Goal: Information Seeking & Learning: Learn about a topic

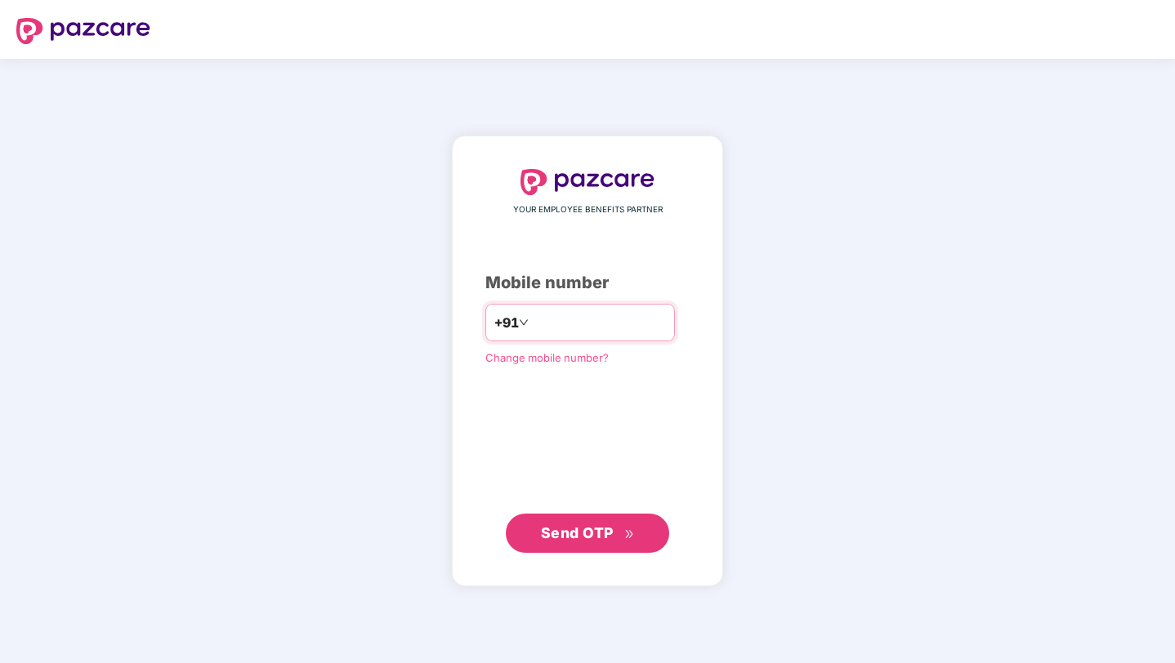
click at [611, 326] on input "number" at bounding box center [599, 323] width 134 height 26
type input "**********"
click at [578, 536] on span "Send OTP" at bounding box center [577, 533] width 73 height 17
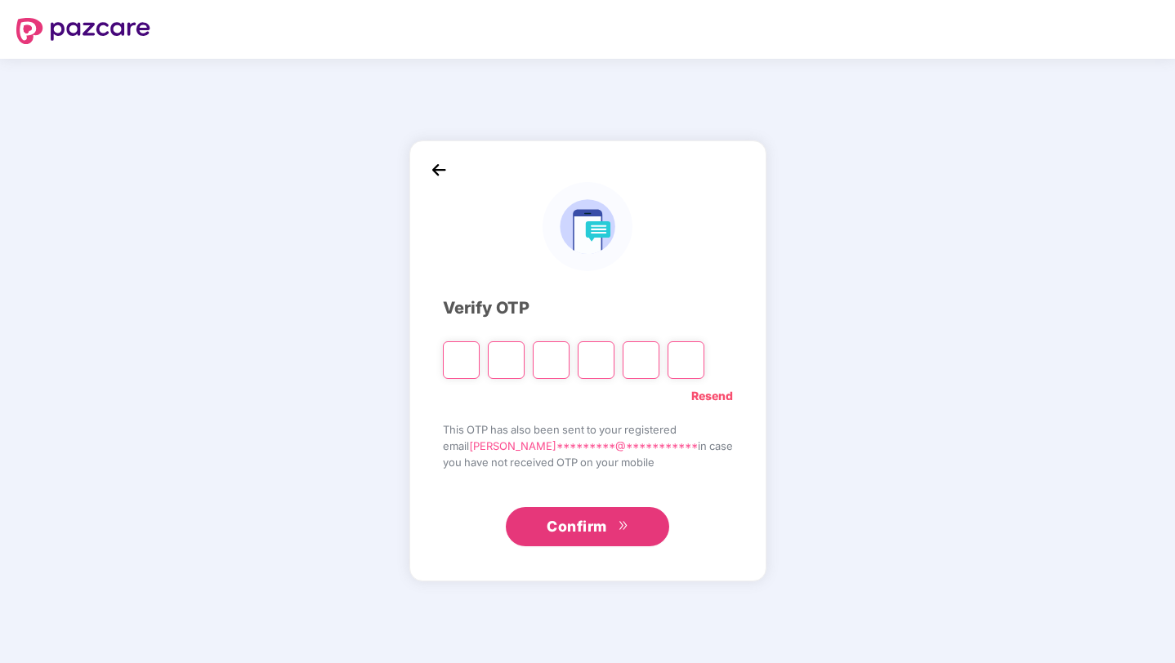
click at [480, 361] on input "Please enter verification code. Digit 1" at bounding box center [461, 360] width 37 height 38
type input "*"
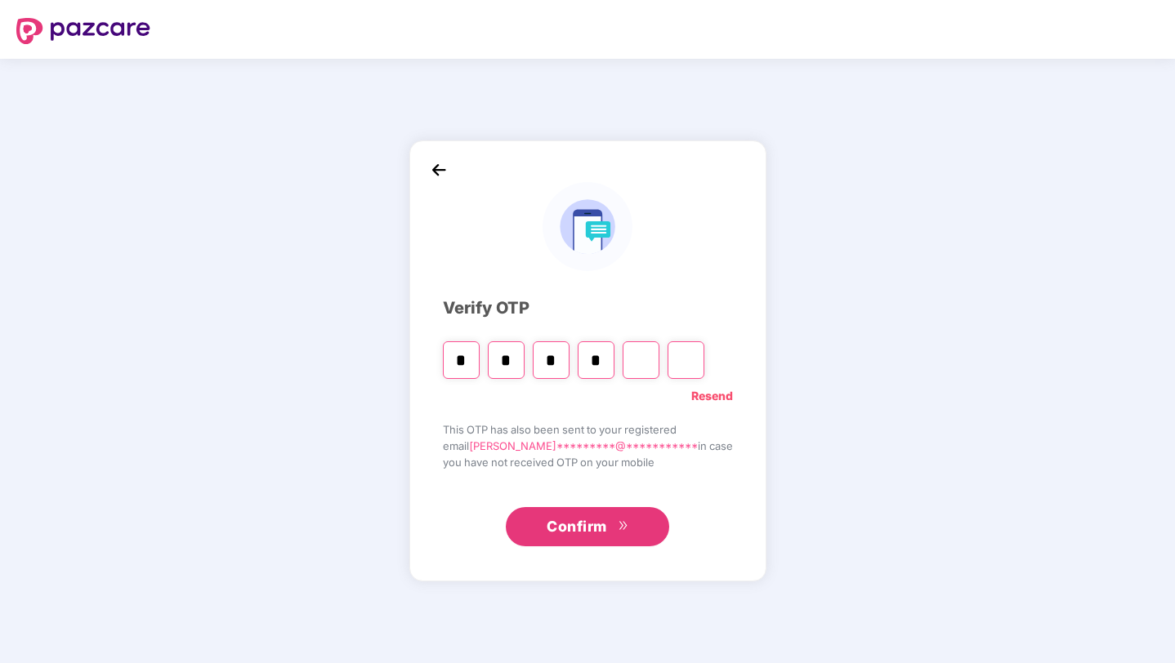
type input "*"
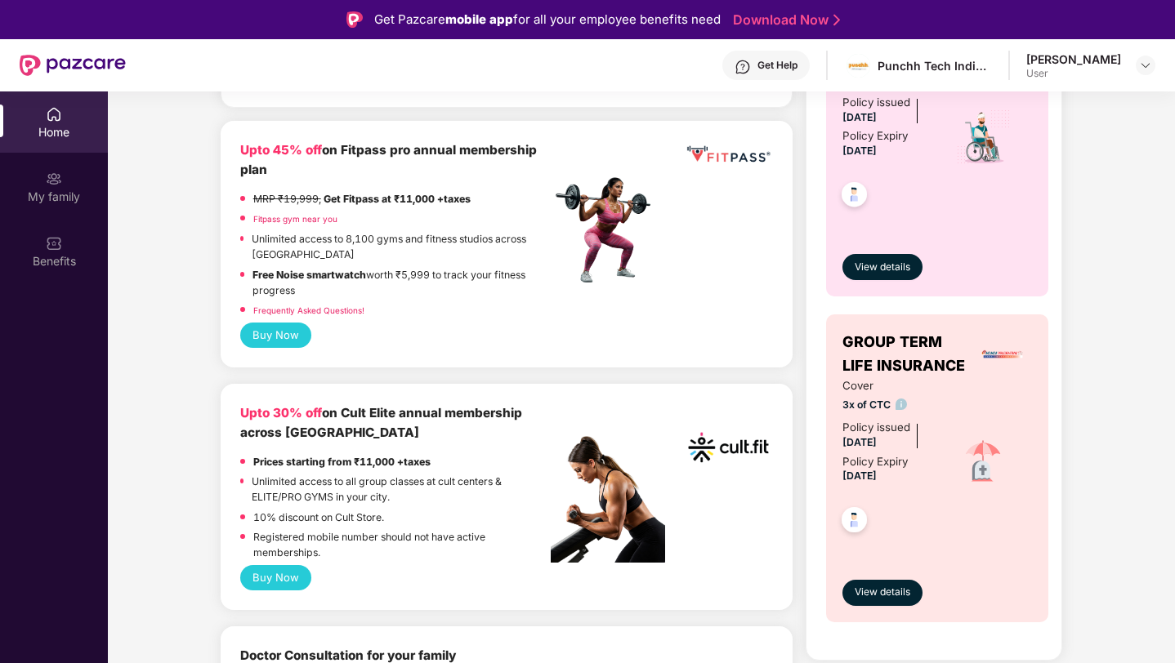
scroll to position [277, 0]
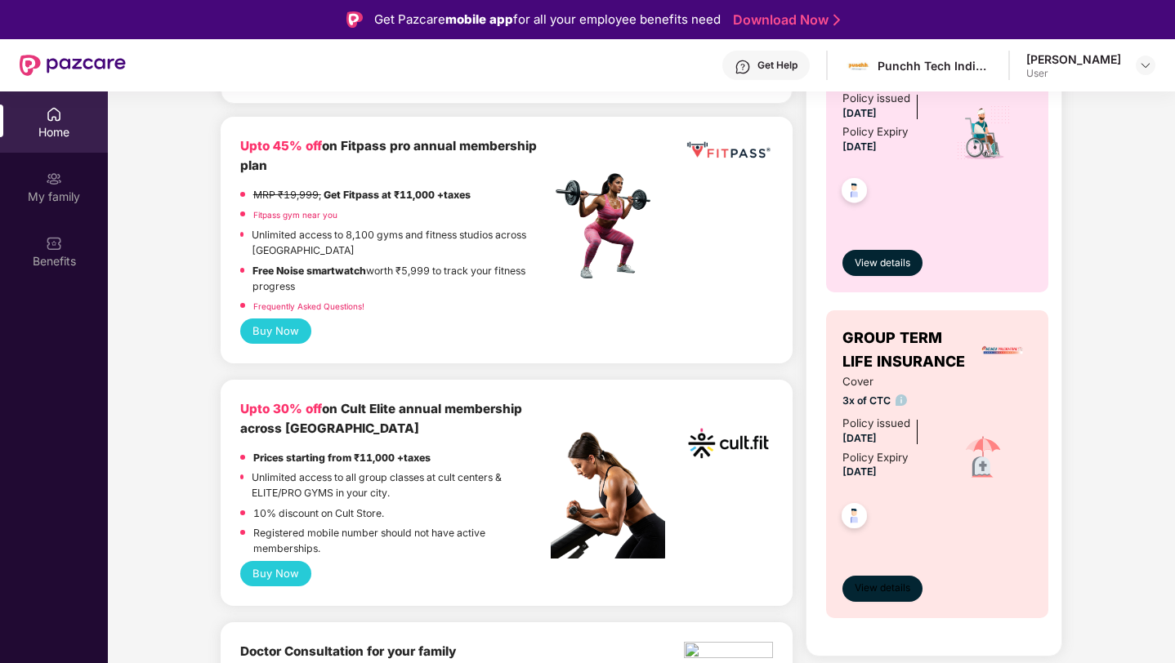
click at [880, 583] on span "View details" at bounding box center [883, 589] width 56 height 16
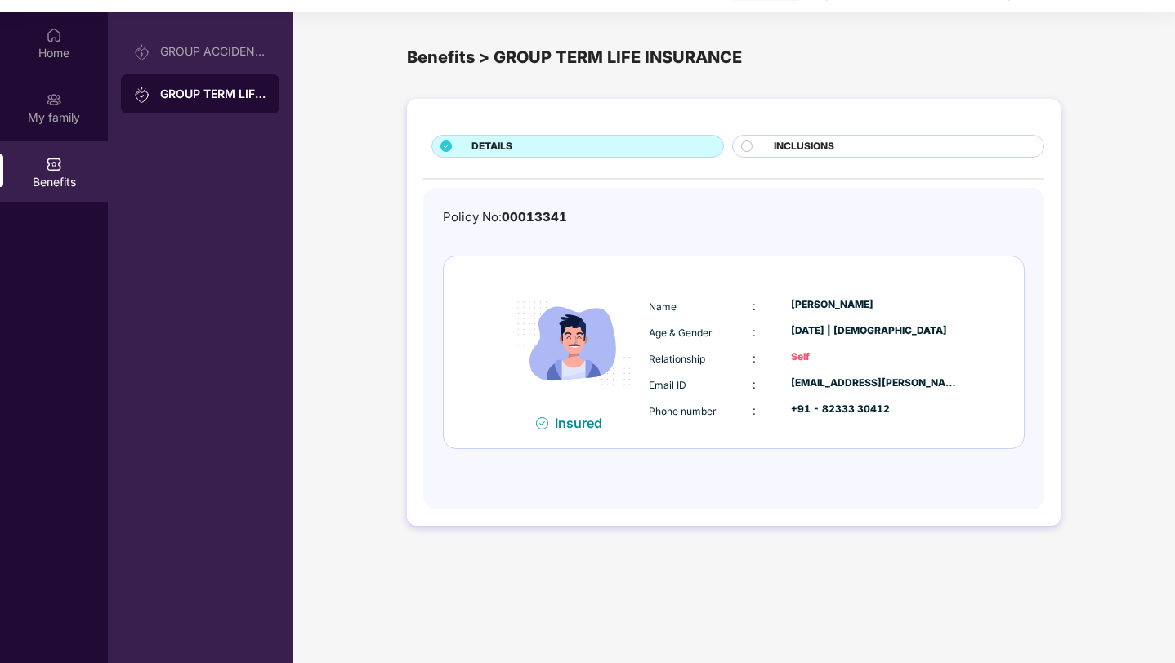
scroll to position [78, 0]
click at [780, 148] on span "INCLUSIONS" at bounding box center [804, 148] width 60 height 16
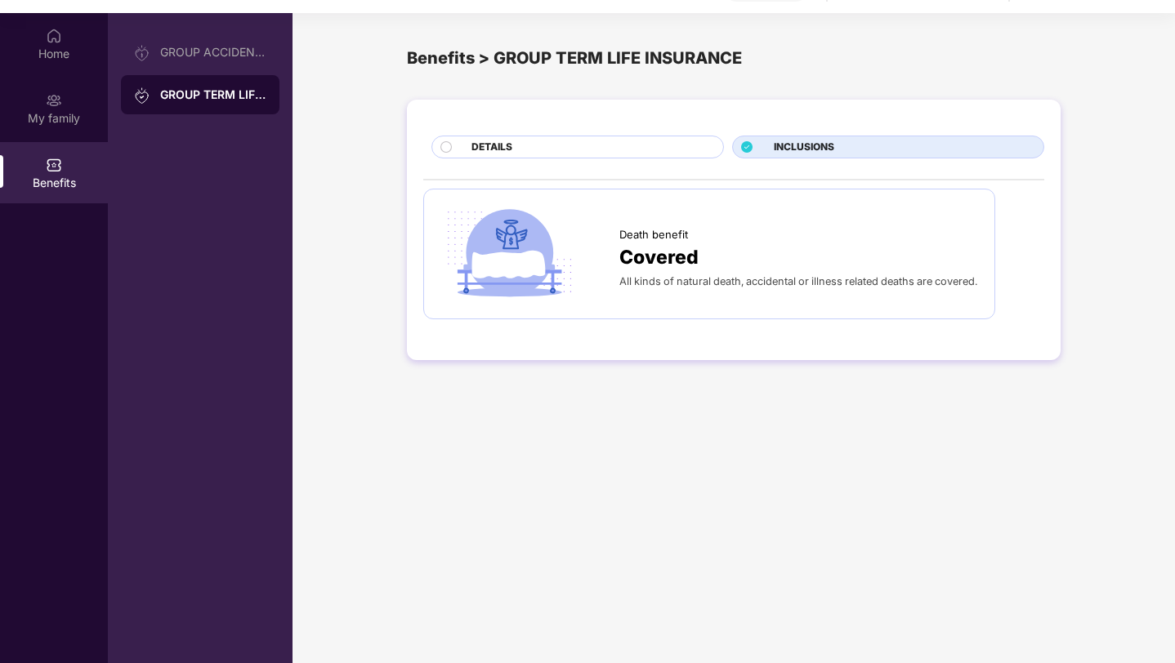
click at [780, 148] on span "INCLUSIONS" at bounding box center [804, 148] width 60 height 16
click at [740, 148] on div "INCLUSIONS" at bounding box center [888, 147] width 312 height 23
click at [599, 150] on div "DETAILS" at bounding box center [589, 149] width 252 height 18
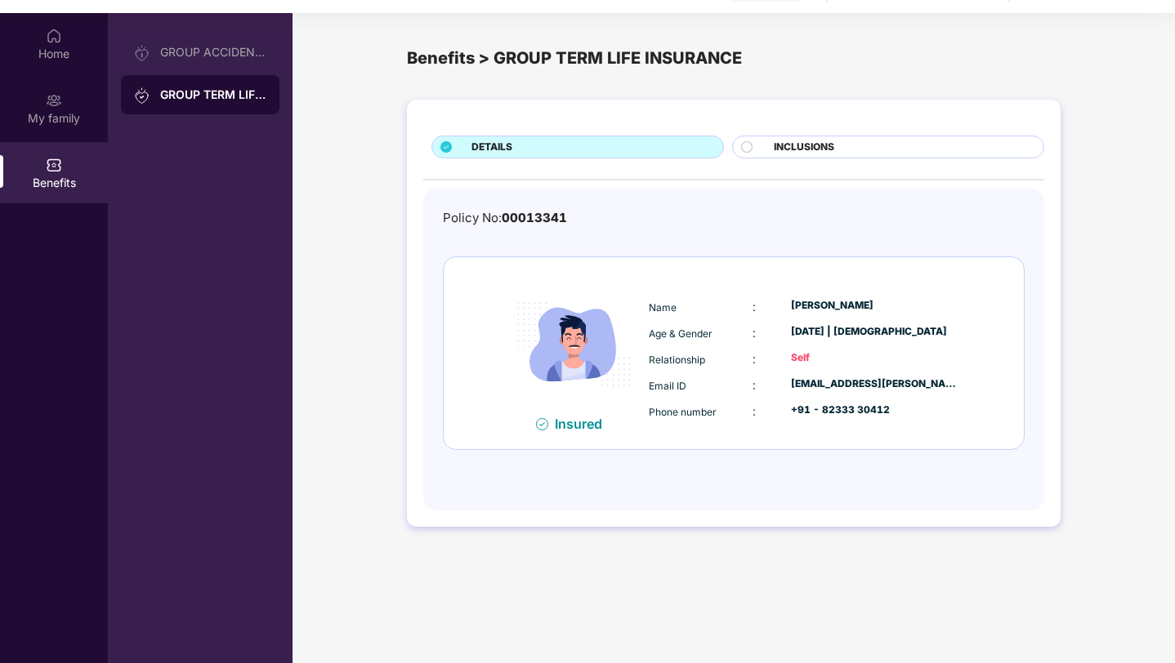
scroll to position [92, 0]
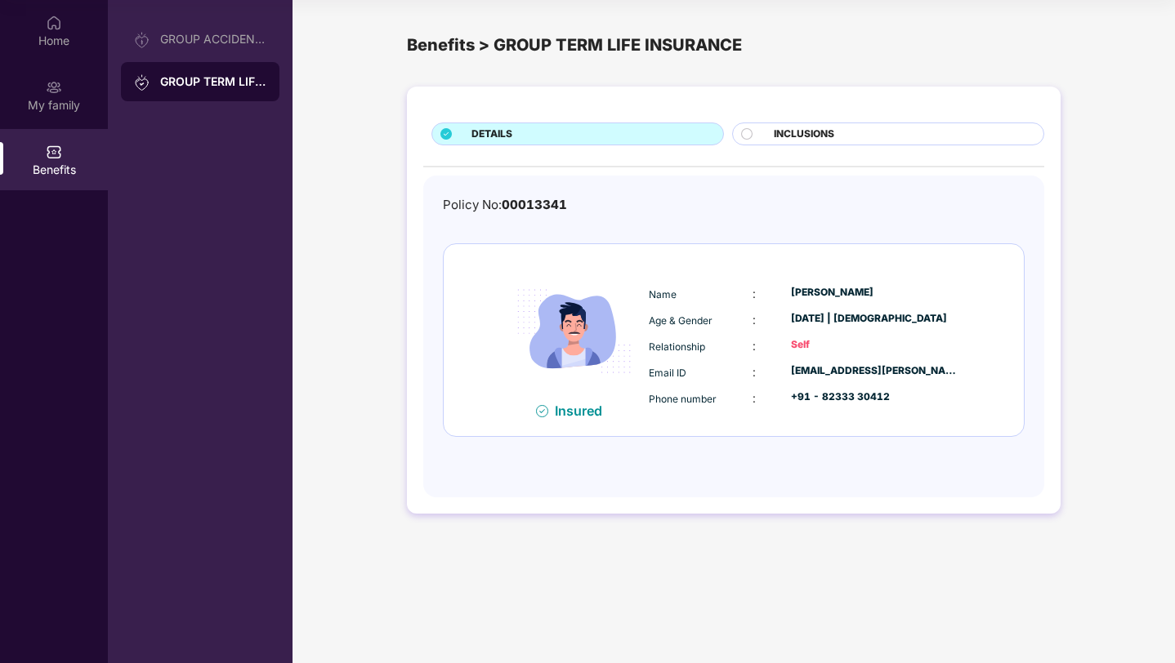
click at [571, 408] on div "Insured" at bounding box center [583, 411] width 57 height 16
click at [69, 153] on div "Benefits" at bounding box center [54, 159] width 108 height 61
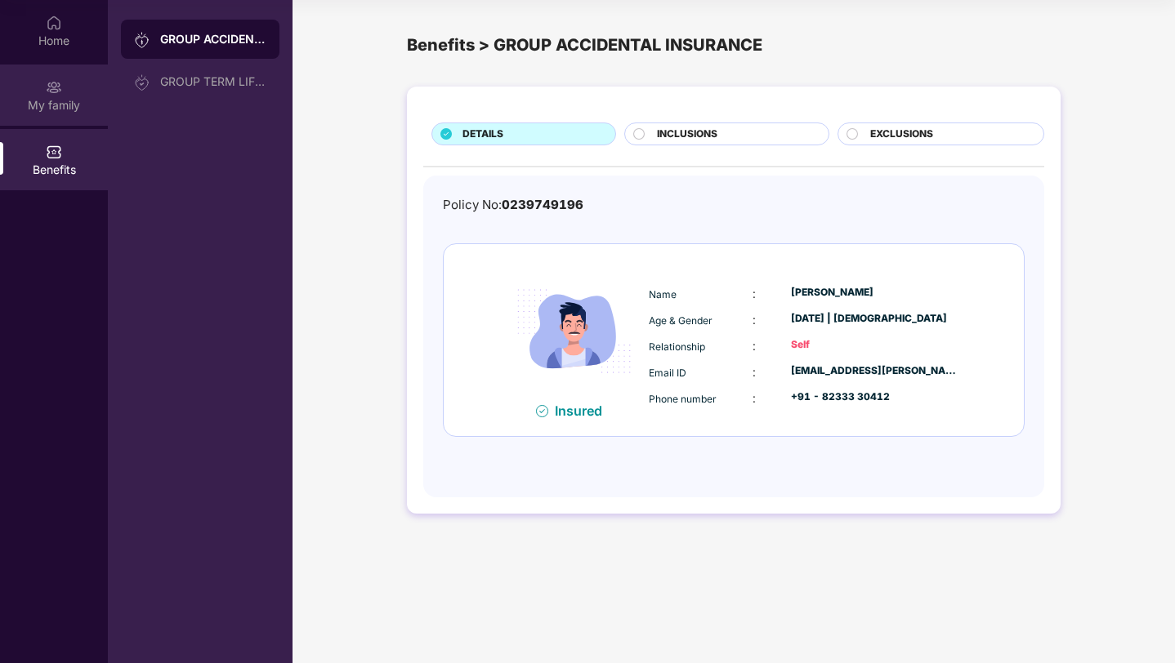
click at [59, 100] on div "My family" at bounding box center [54, 105] width 108 height 16
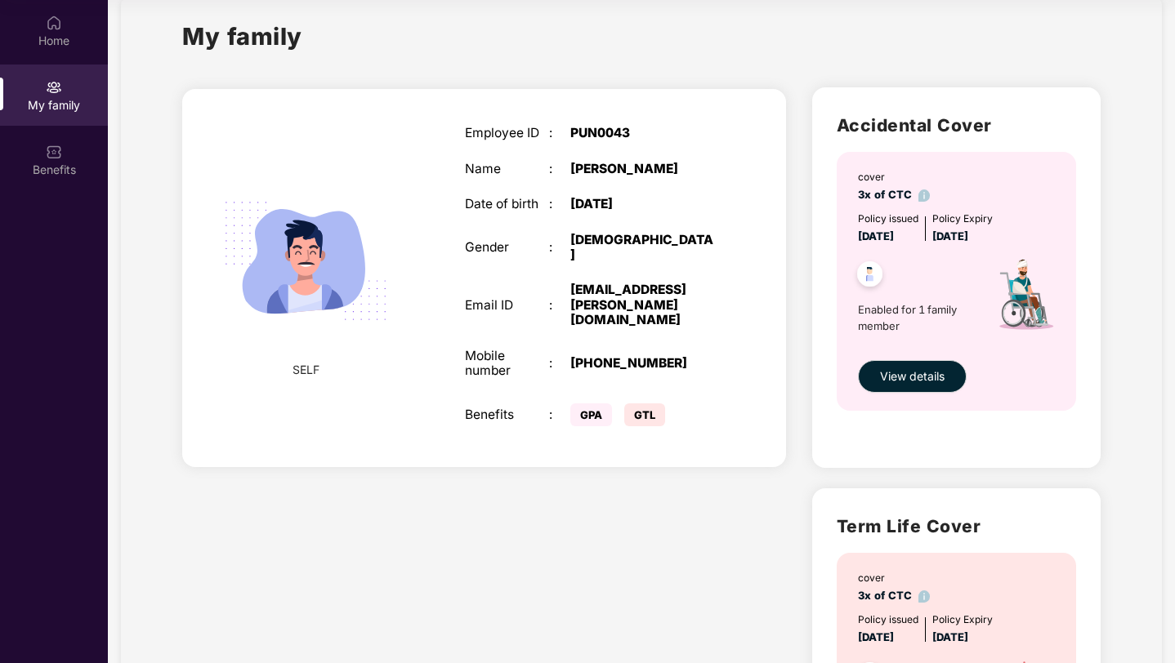
scroll to position [32, 0]
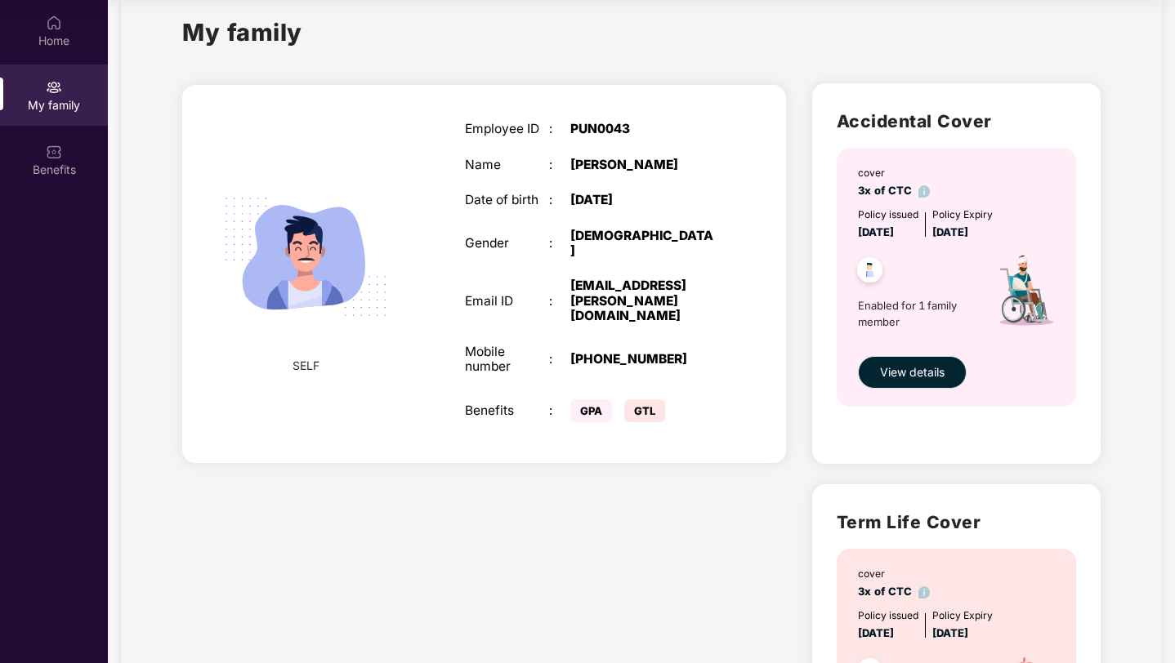
click at [899, 386] on button "View details" at bounding box center [912, 372] width 109 height 33
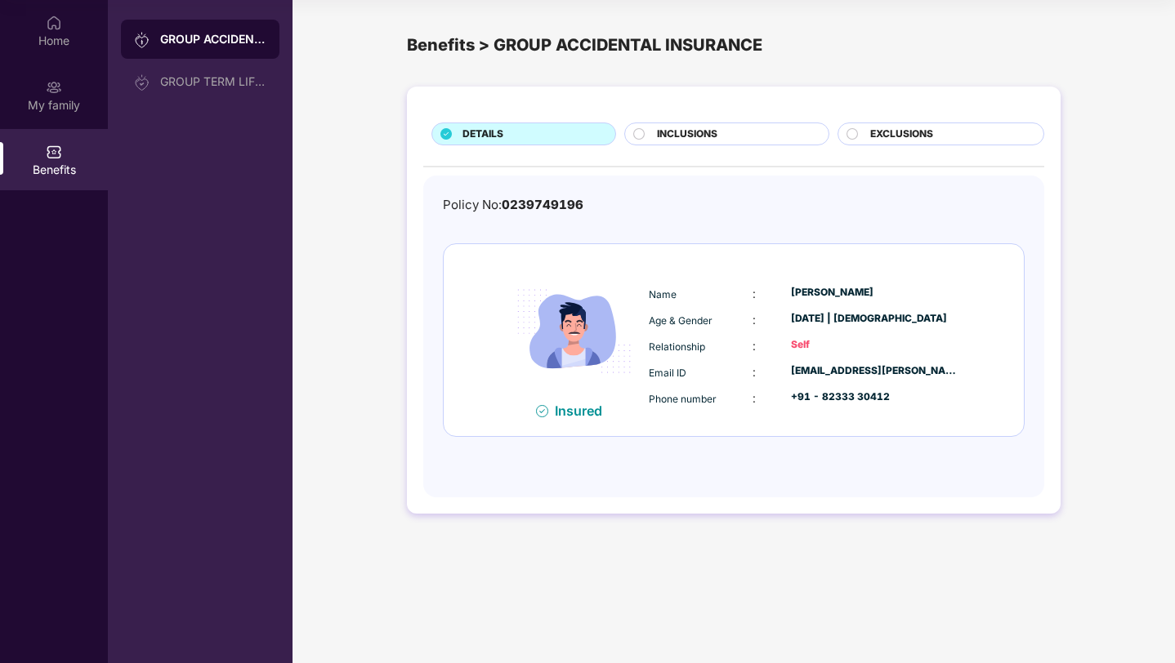
click at [750, 144] on div "INCLUSIONS" at bounding box center [734, 136] width 171 height 18
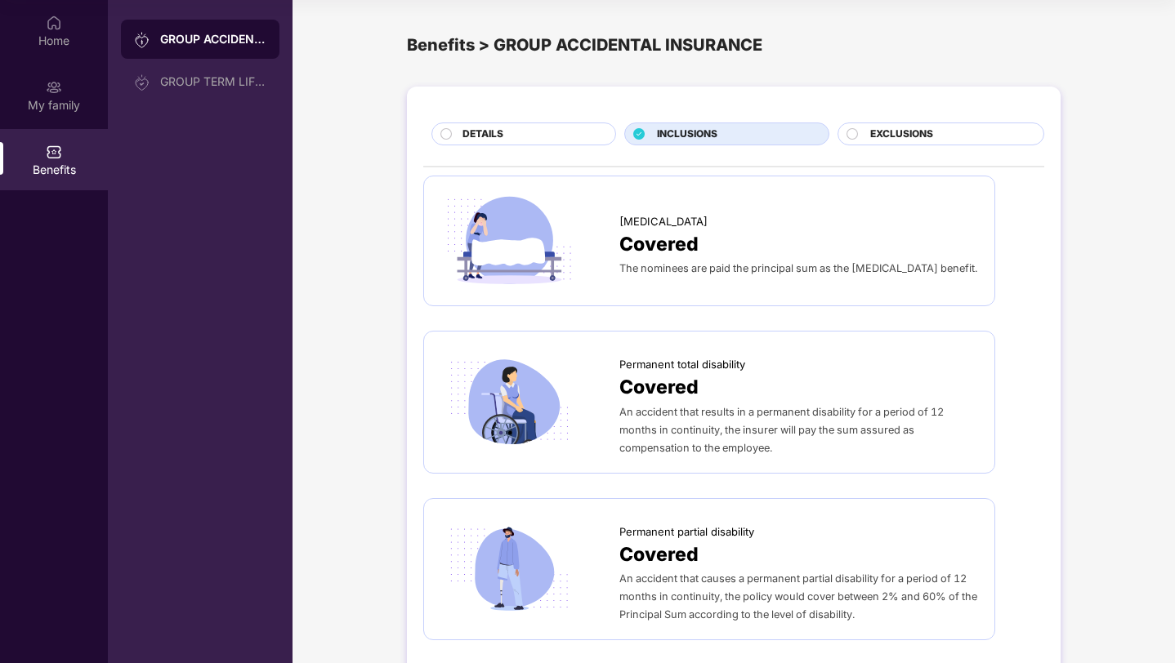
click at [532, 129] on div "DETAILS" at bounding box center [530, 136] width 153 height 18
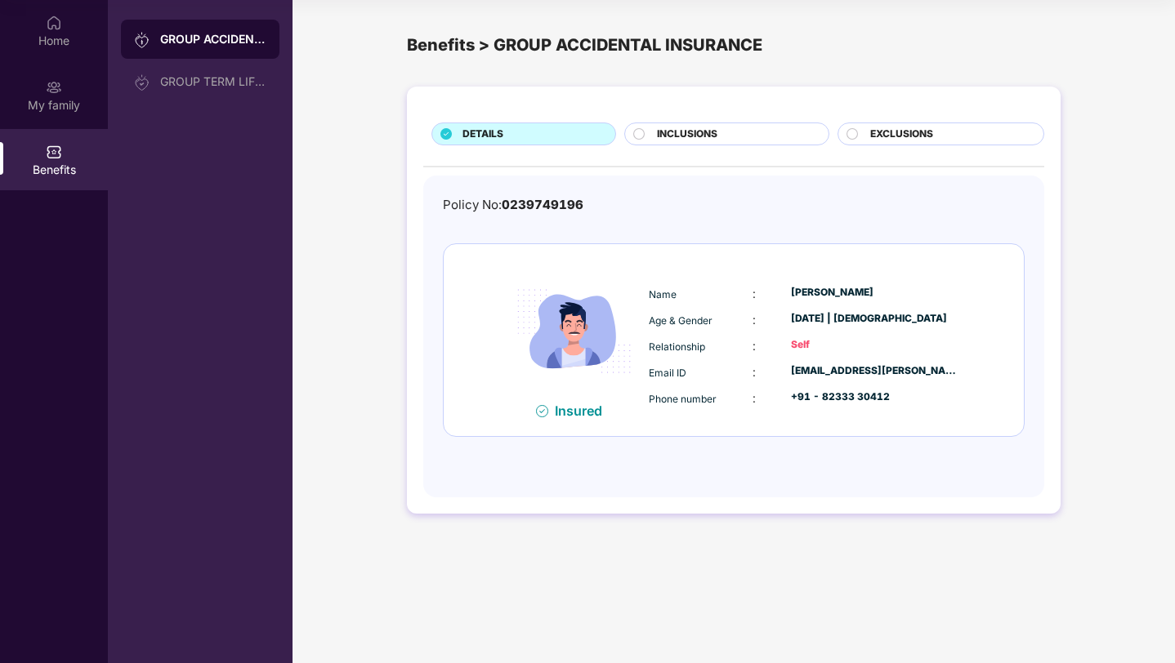
click at [677, 128] on span "INCLUSIONS" at bounding box center [687, 135] width 60 height 16
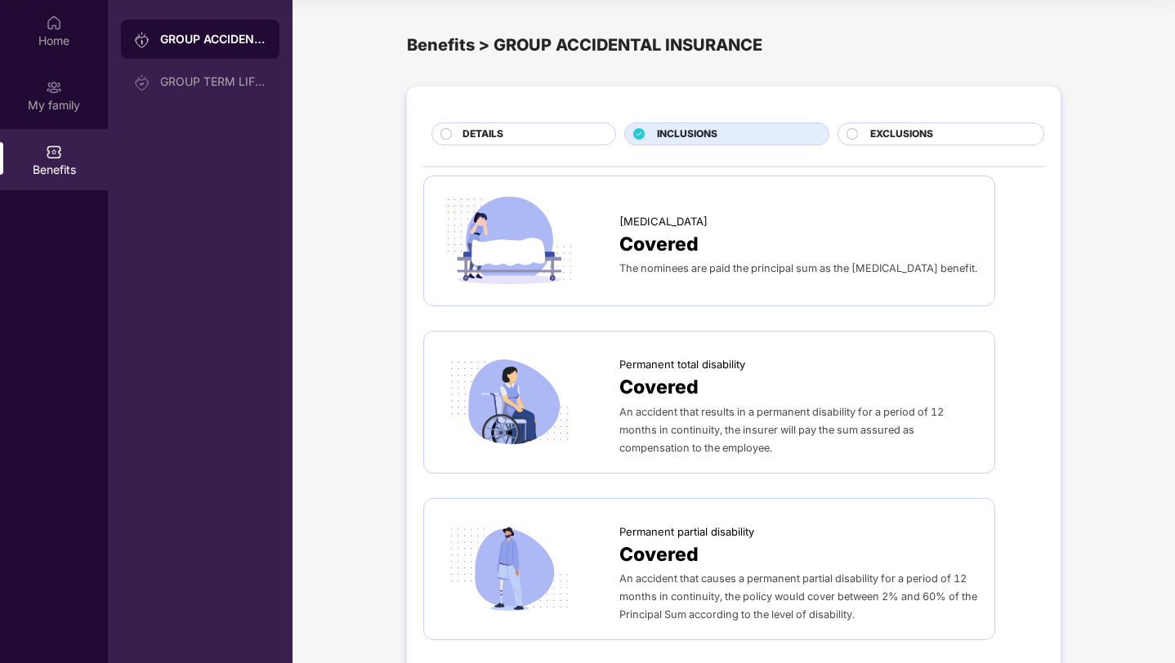
click at [875, 141] on span "EXCLUSIONS" at bounding box center [901, 135] width 63 height 16
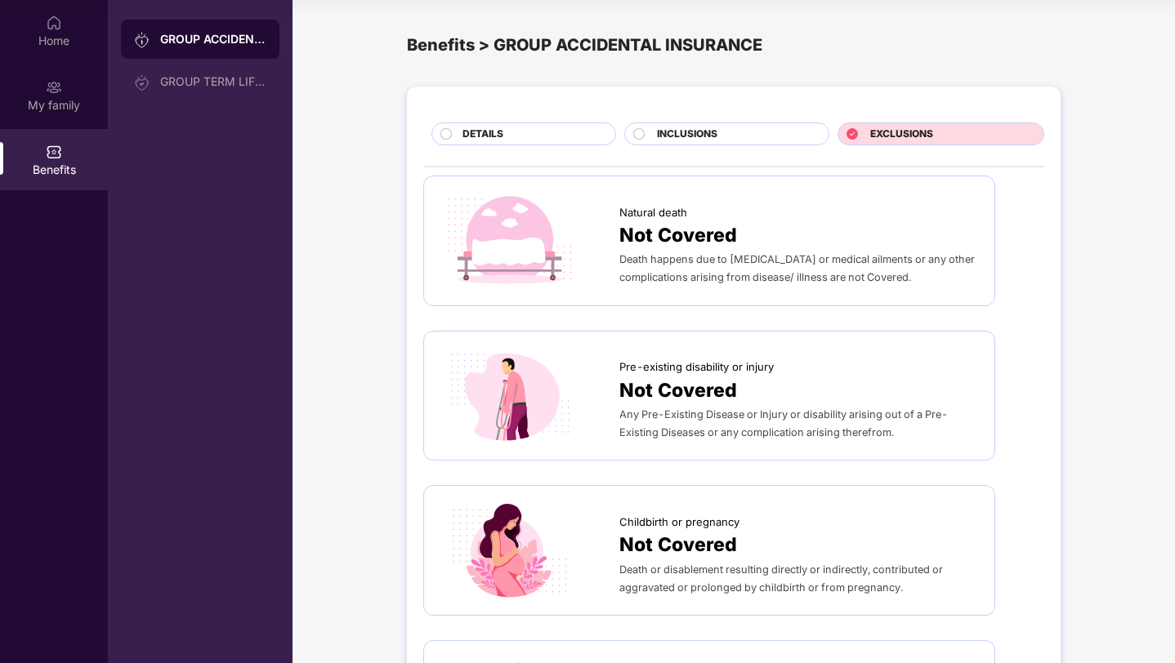
click at [700, 141] on span "INCLUSIONS" at bounding box center [687, 135] width 60 height 16
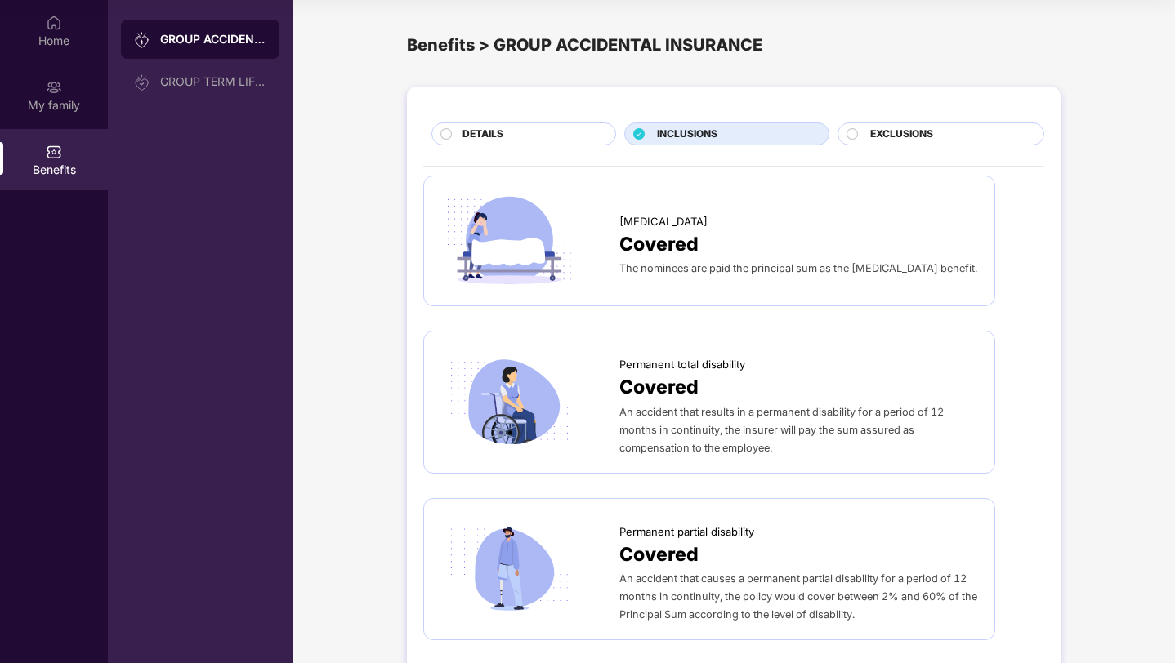
click at [520, 138] on div "DETAILS" at bounding box center [530, 136] width 153 height 18
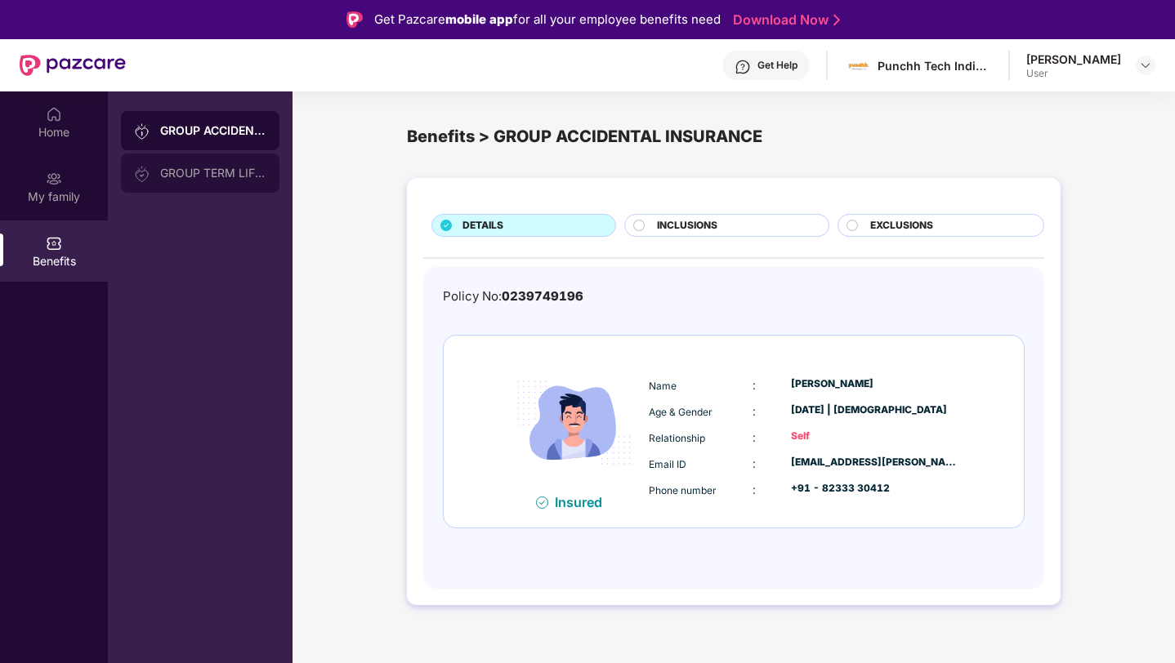
click at [189, 176] on div "GROUP TERM LIFE INSURANCE" at bounding box center [213, 173] width 106 height 13
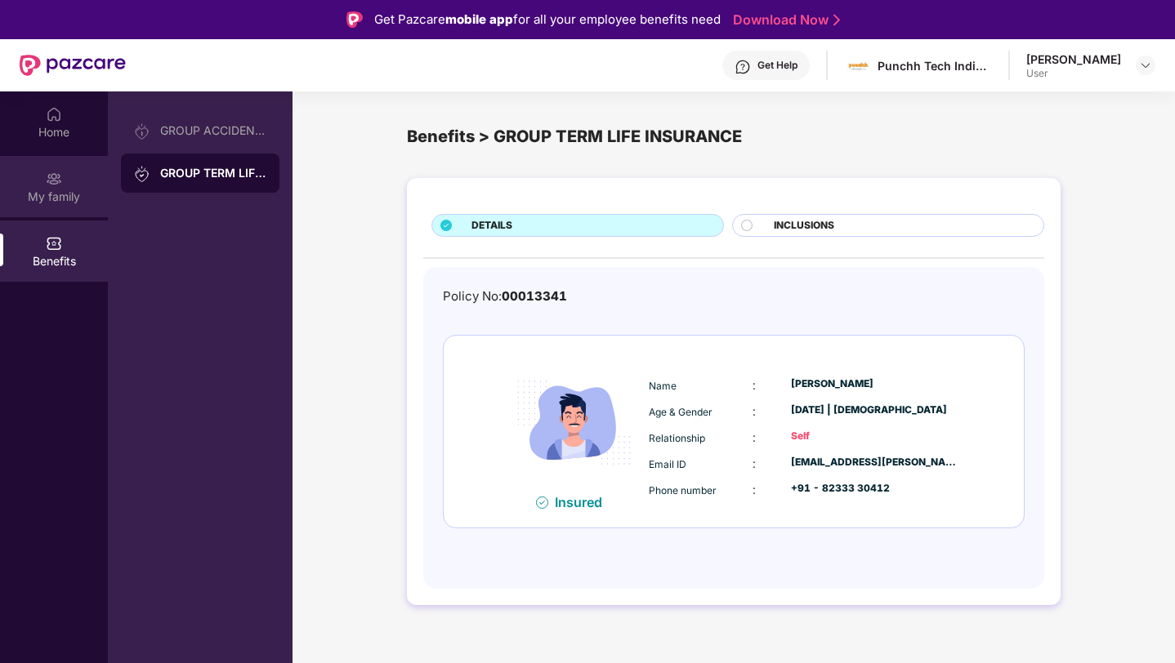
click at [60, 185] on img at bounding box center [54, 179] width 16 height 16
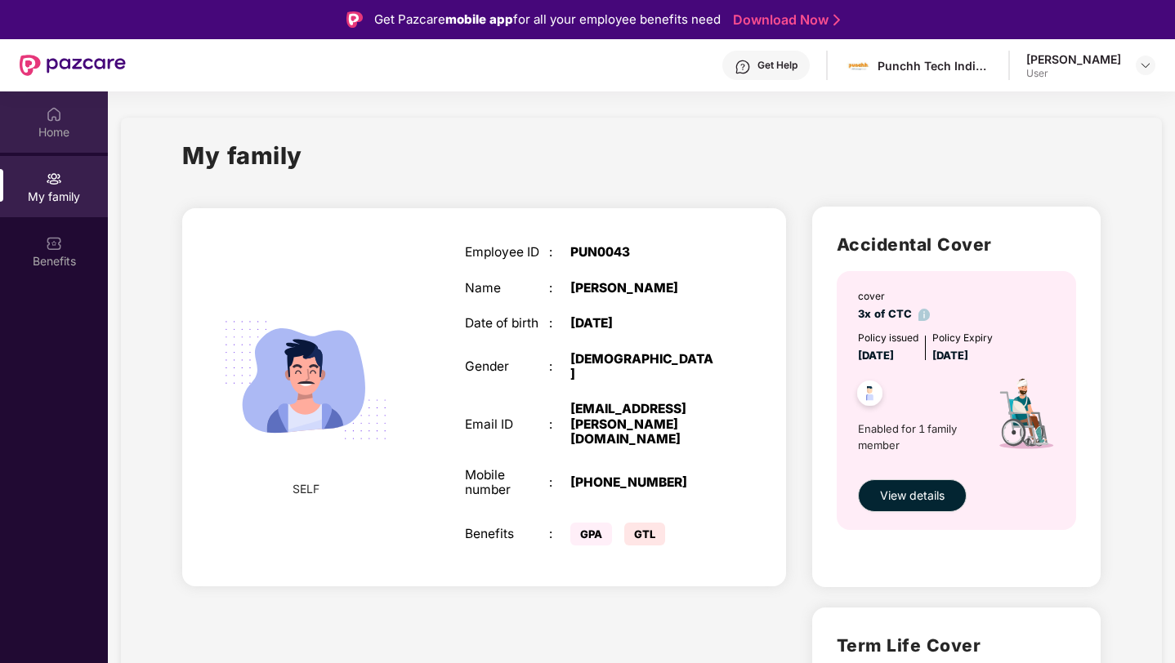
click at [70, 129] on div "Home" at bounding box center [54, 132] width 108 height 16
